Goal: Check status: Check status

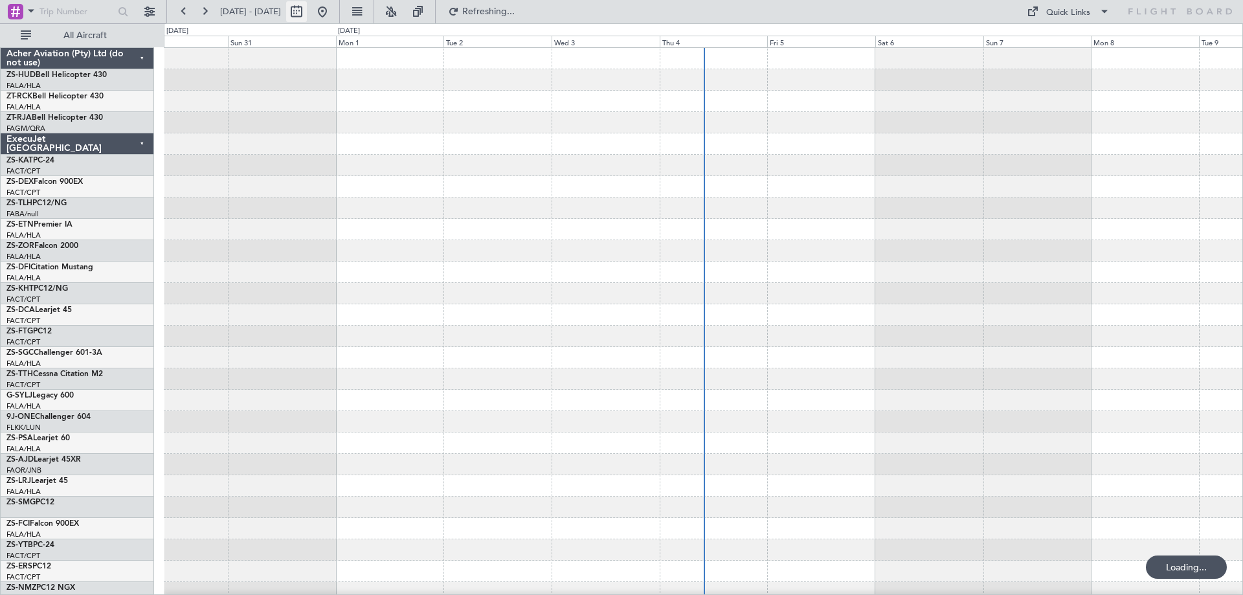
click at [307, 14] on button at bounding box center [296, 11] width 21 height 21
select select "8"
select select "2025"
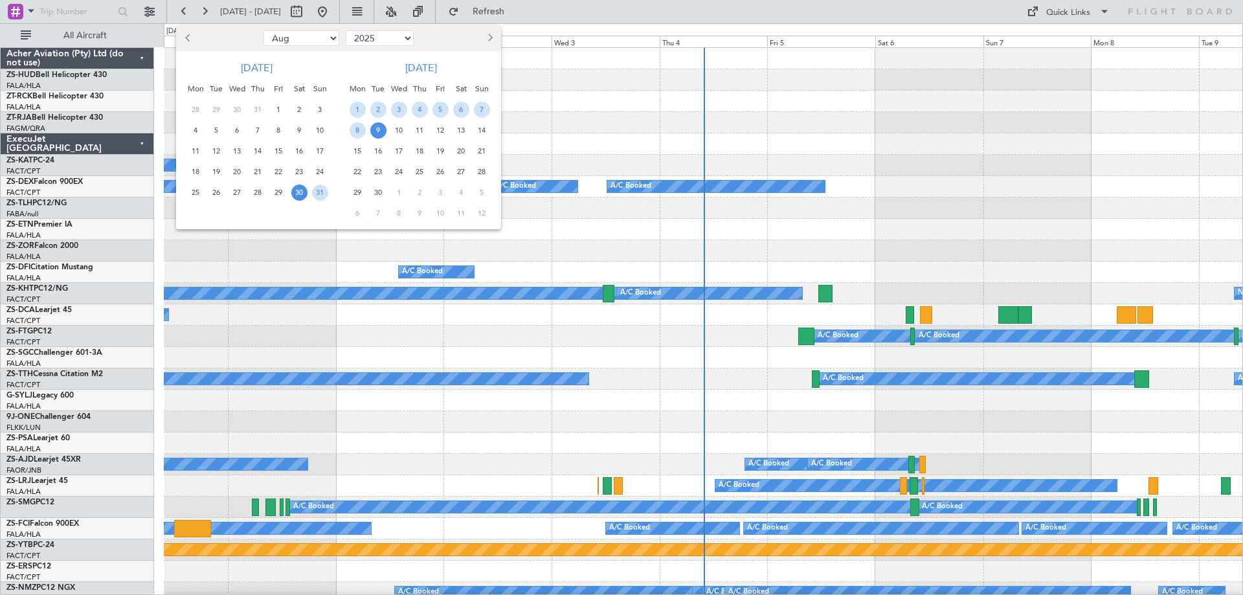
click at [461, 130] on span "13" at bounding box center [461, 130] width 16 height 16
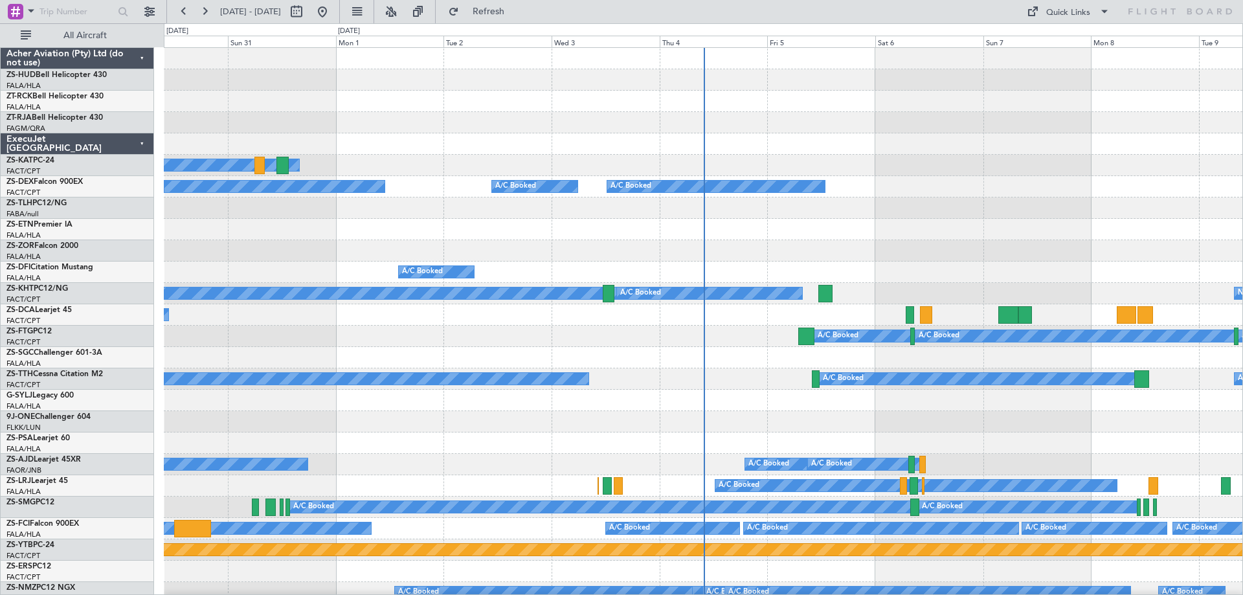
select select "9"
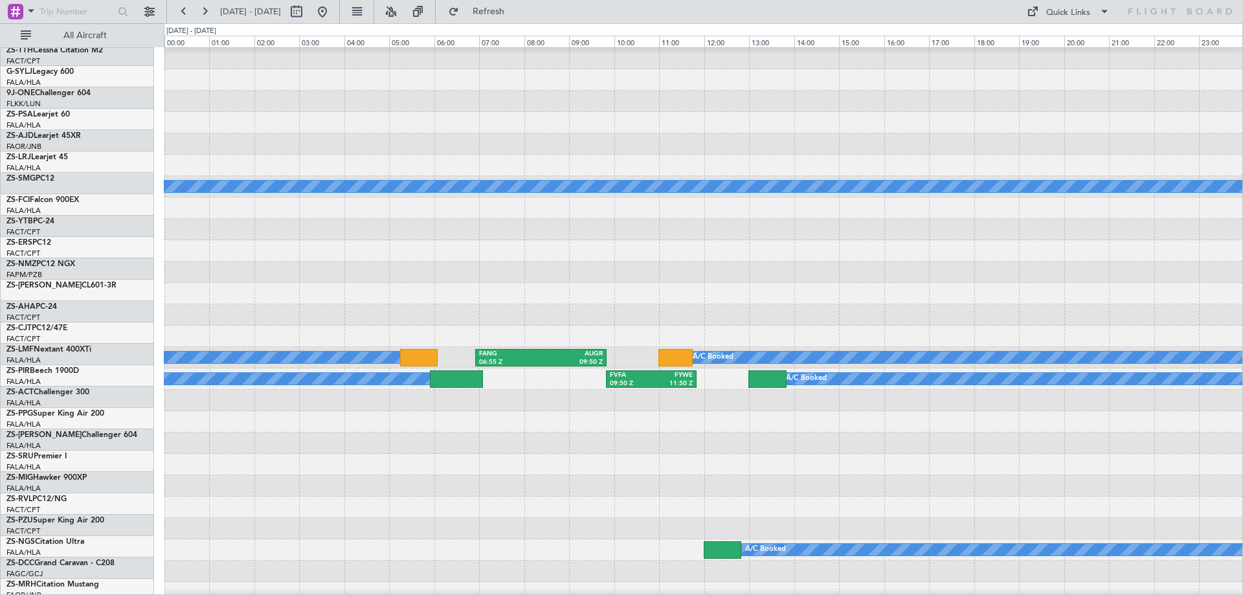
scroll to position [649, 0]
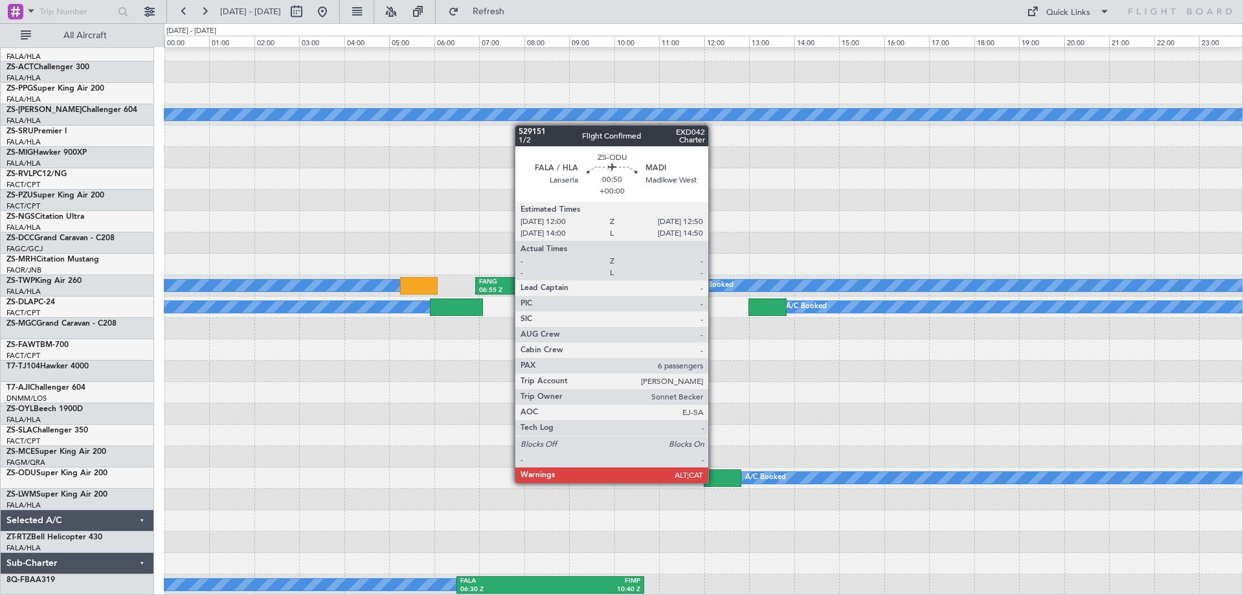
click at [716, 481] on div at bounding box center [723, 477] width 38 height 17
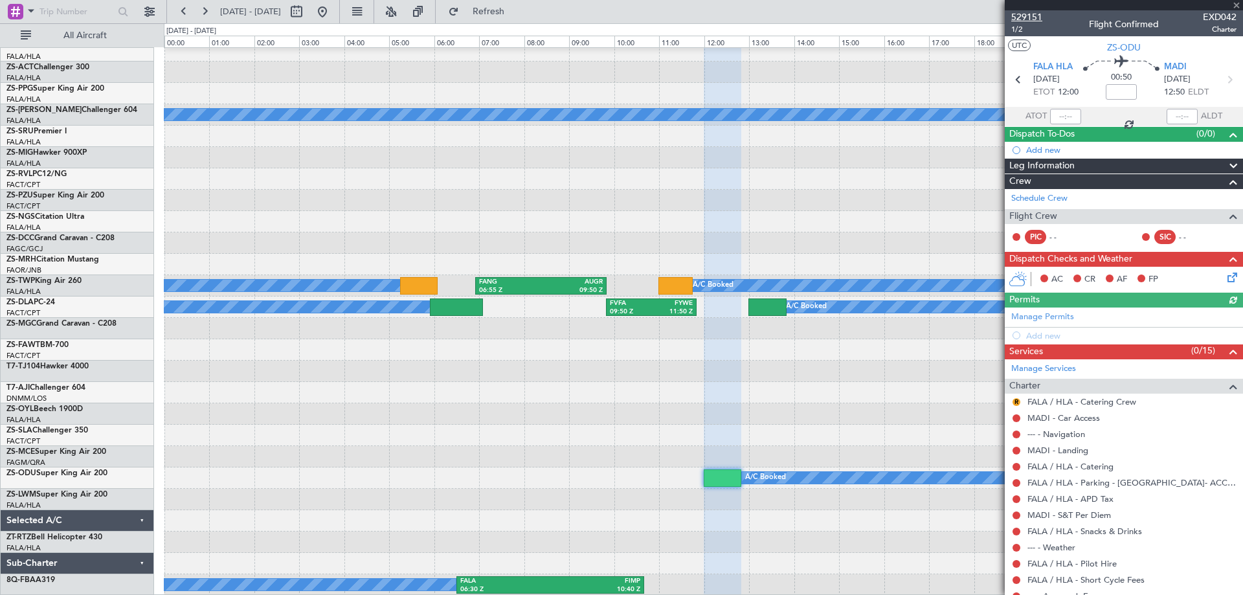
click at [1026, 17] on span "529151" at bounding box center [1026, 17] width 31 height 14
click at [1239, 4] on div at bounding box center [1124, 5] width 238 height 10
click at [1239, 6] on span at bounding box center [1236, 6] width 13 height 12
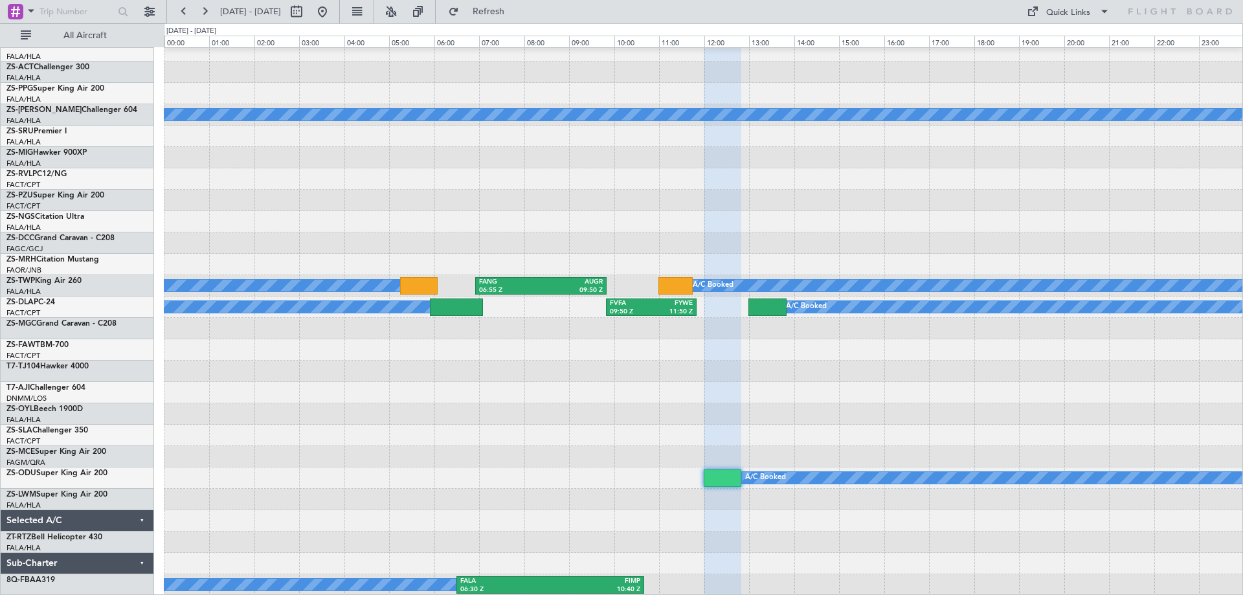
type input "0"
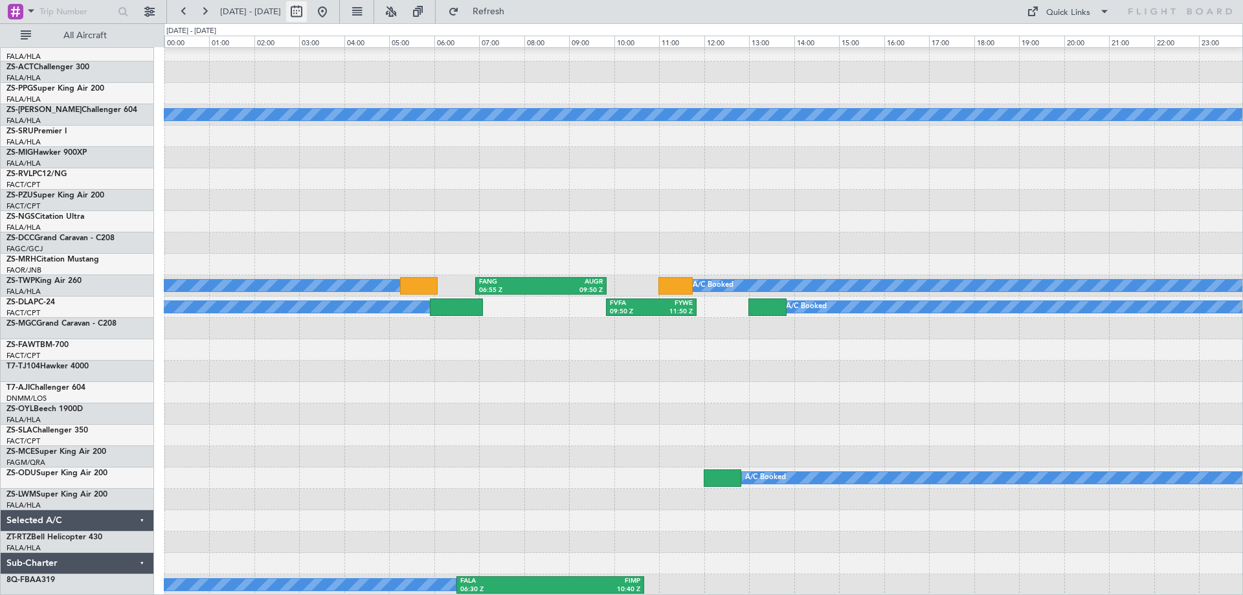
click at [307, 15] on button at bounding box center [296, 11] width 21 height 21
select select "9"
select select "2025"
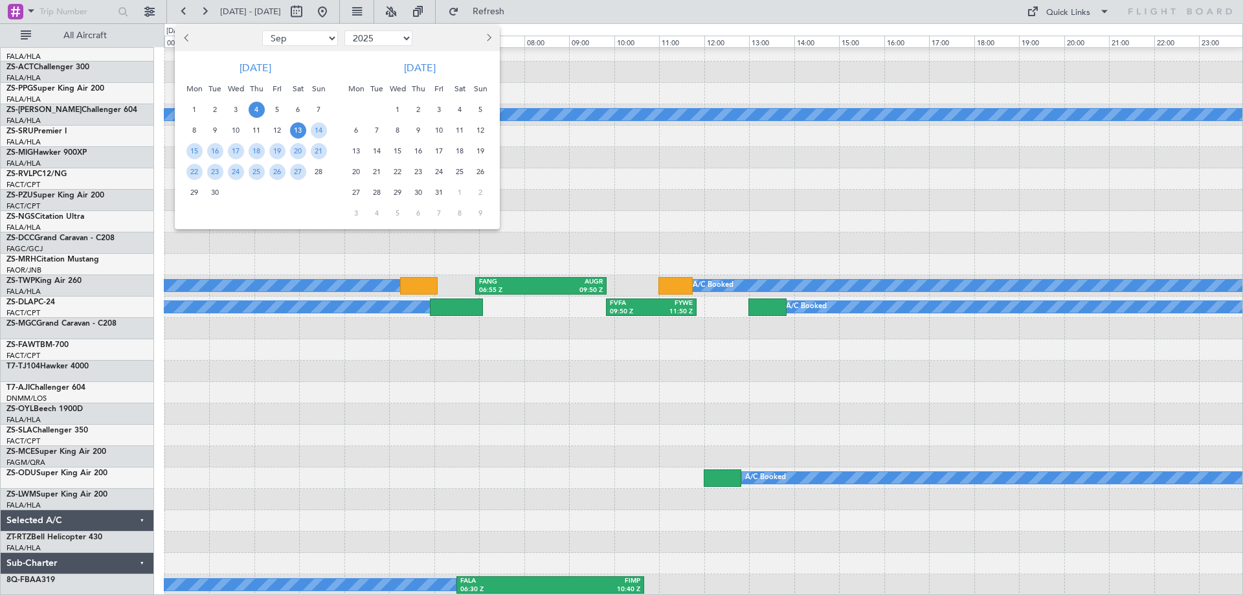
click at [257, 111] on span "4" at bounding box center [257, 110] width 16 height 16
click at [278, 128] on span "12" at bounding box center [277, 130] width 16 height 16
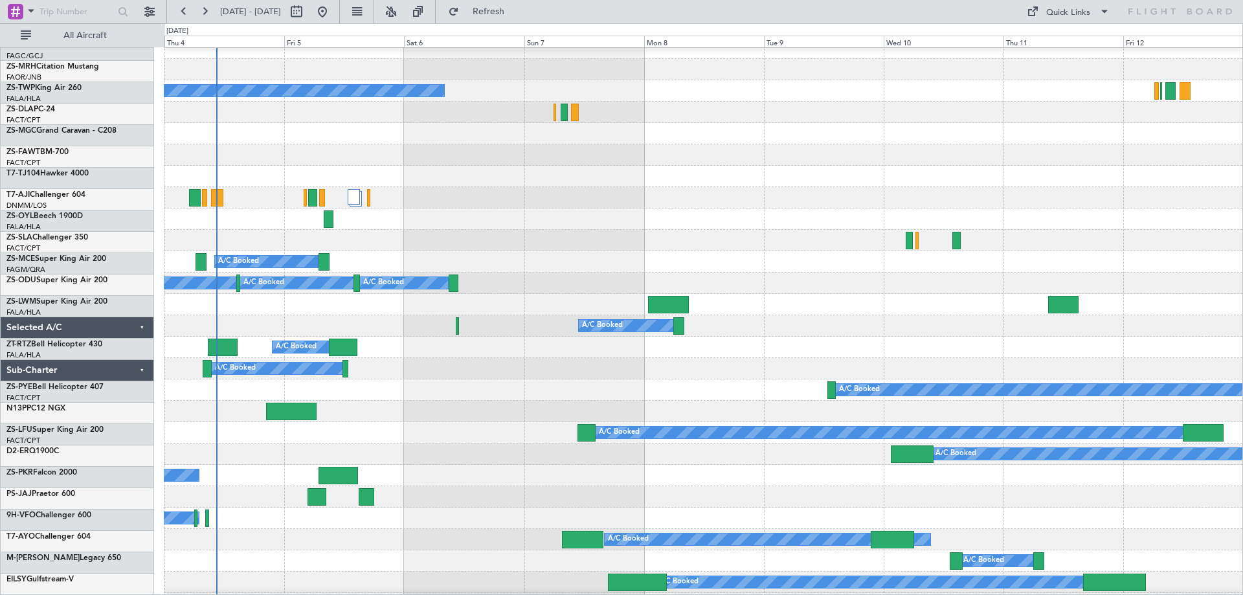
scroll to position [1036, 0]
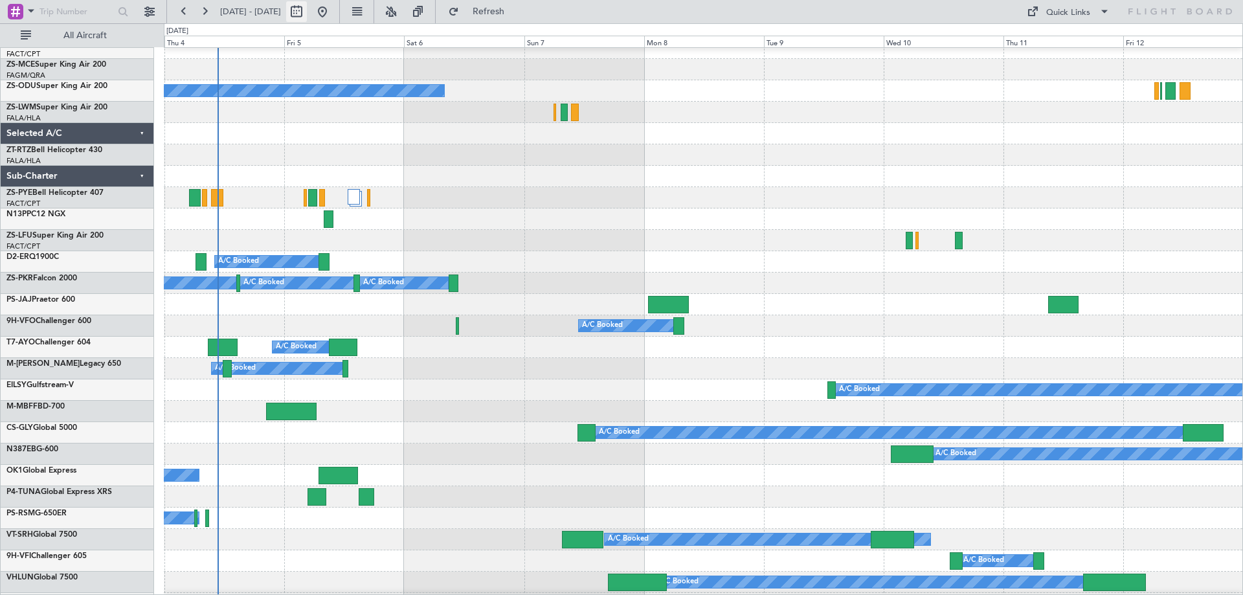
click at [307, 14] on button at bounding box center [296, 11] width 21 height 21
select select "9"
select select "2025"
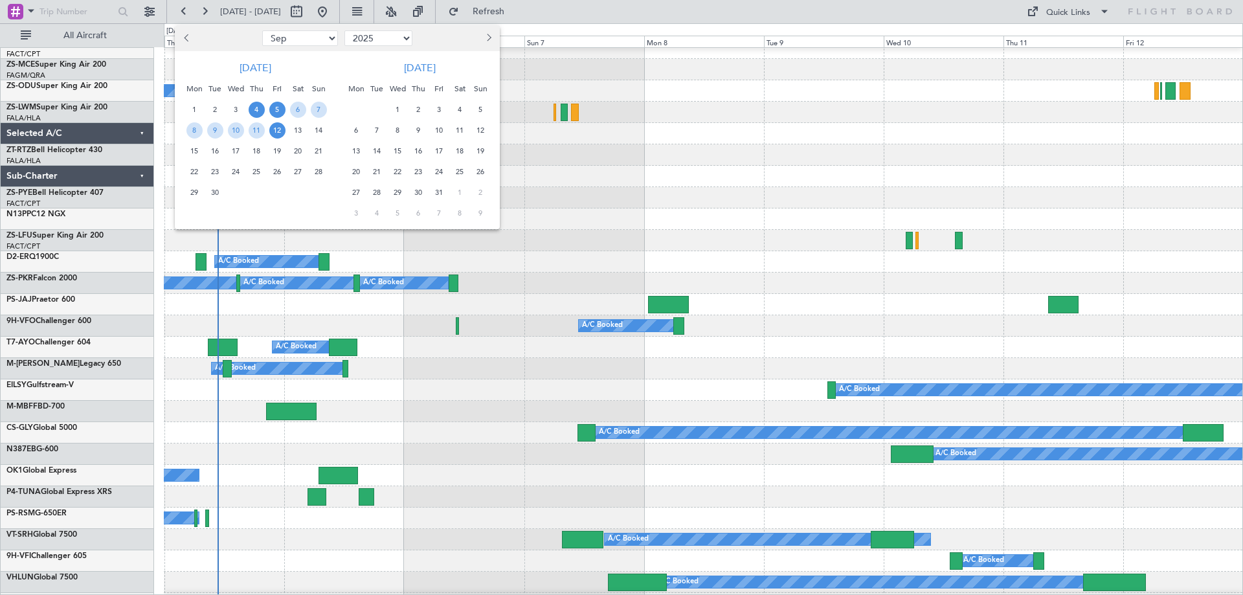
click at [277, 111] on span "5" at bounding box center [277, 110] width 16 height 16
click at [197, 134] on span "8" at bounding box center [194, 130] width 16 height 16
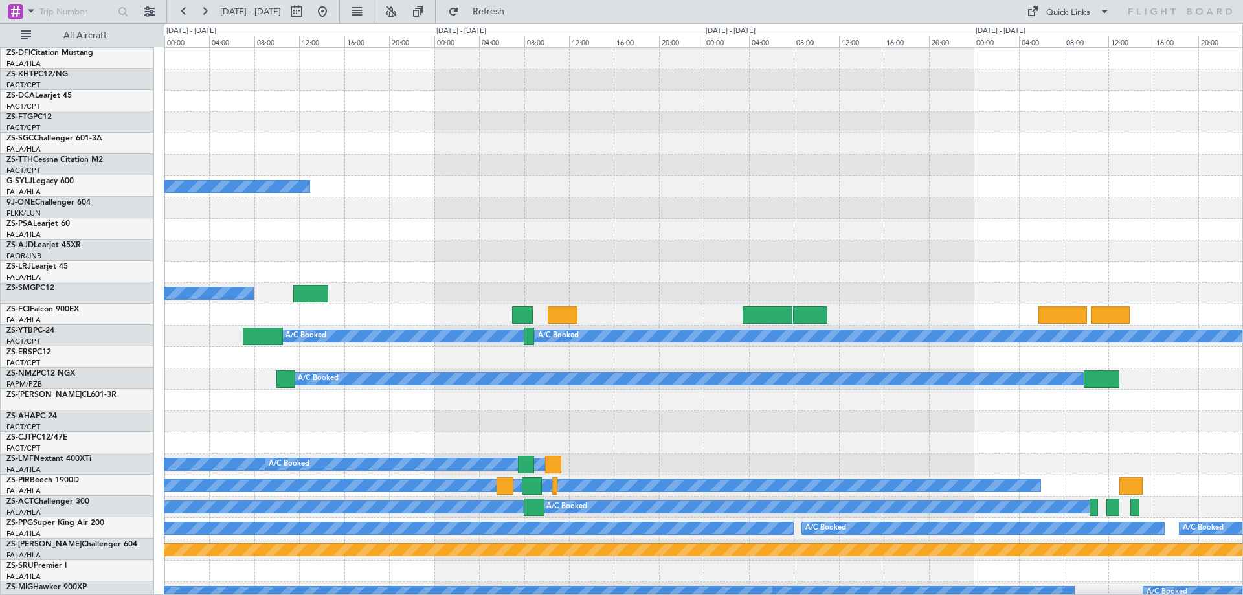
scroll to position [0, 0]
